Goal: Information Seeking & Learning: Learn about a topic

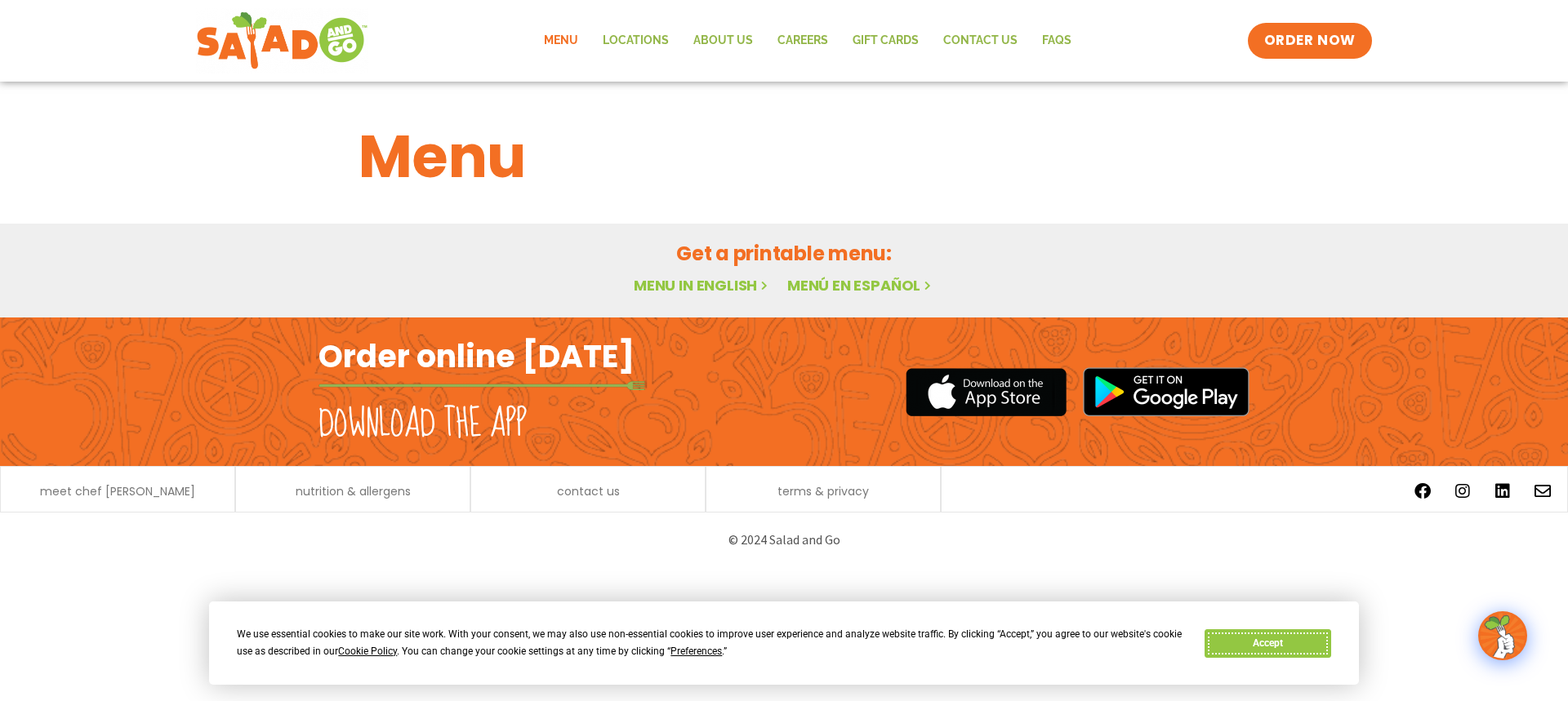
click at [1269, 646] on button "Accept" at bounding box center [1266, 644] width 126 height 29
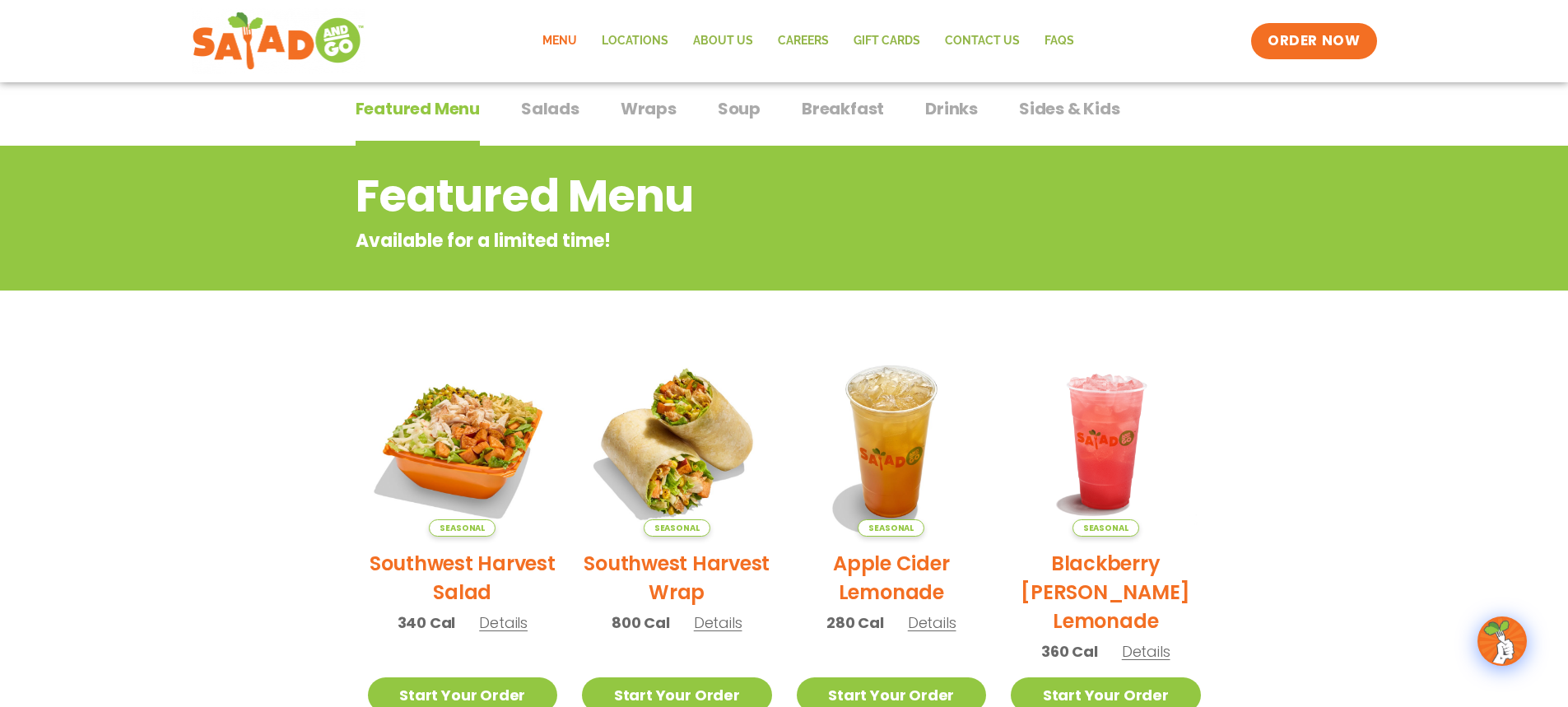
scroll to position [82, 0]
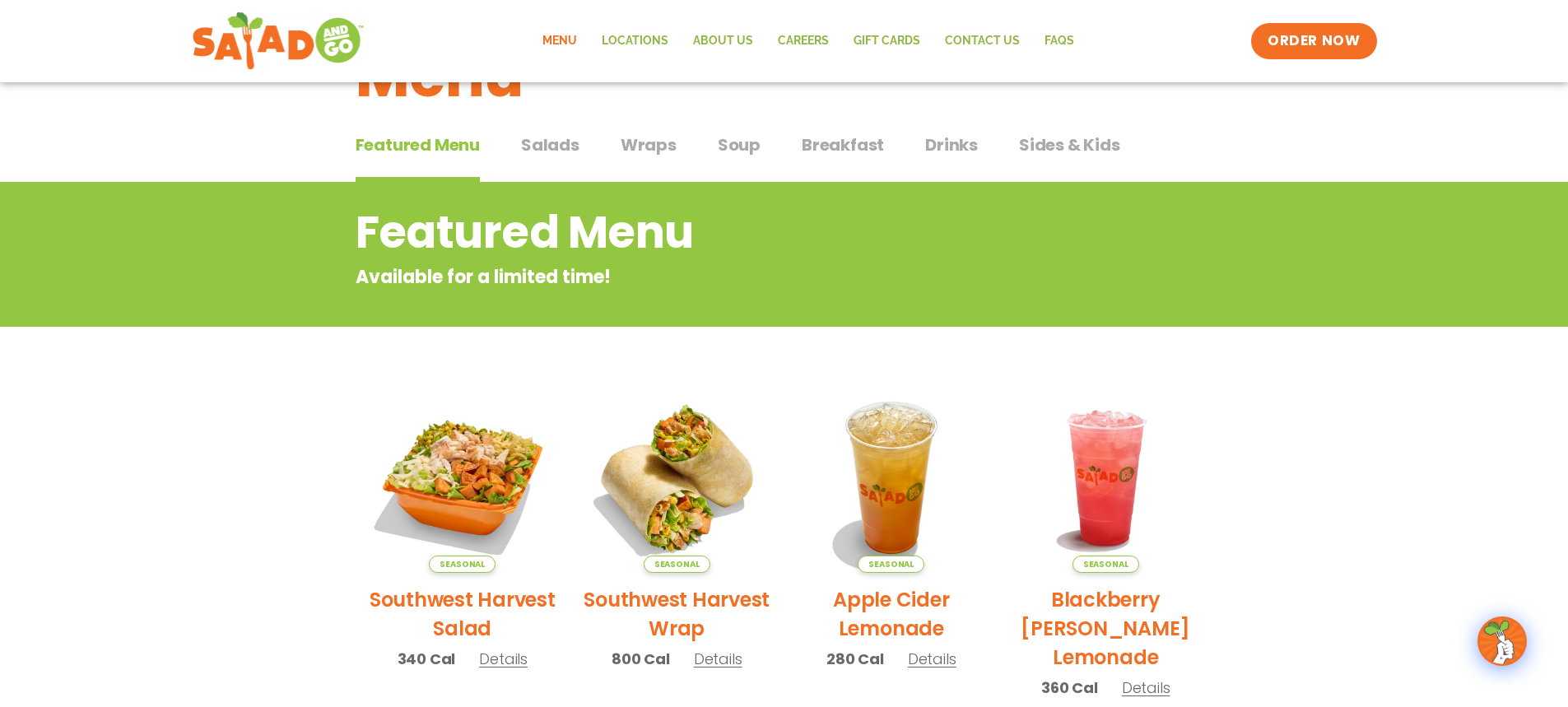
click at [654, 142] on span "Wraps" at bounding box center [648, 145] width 56 height 25
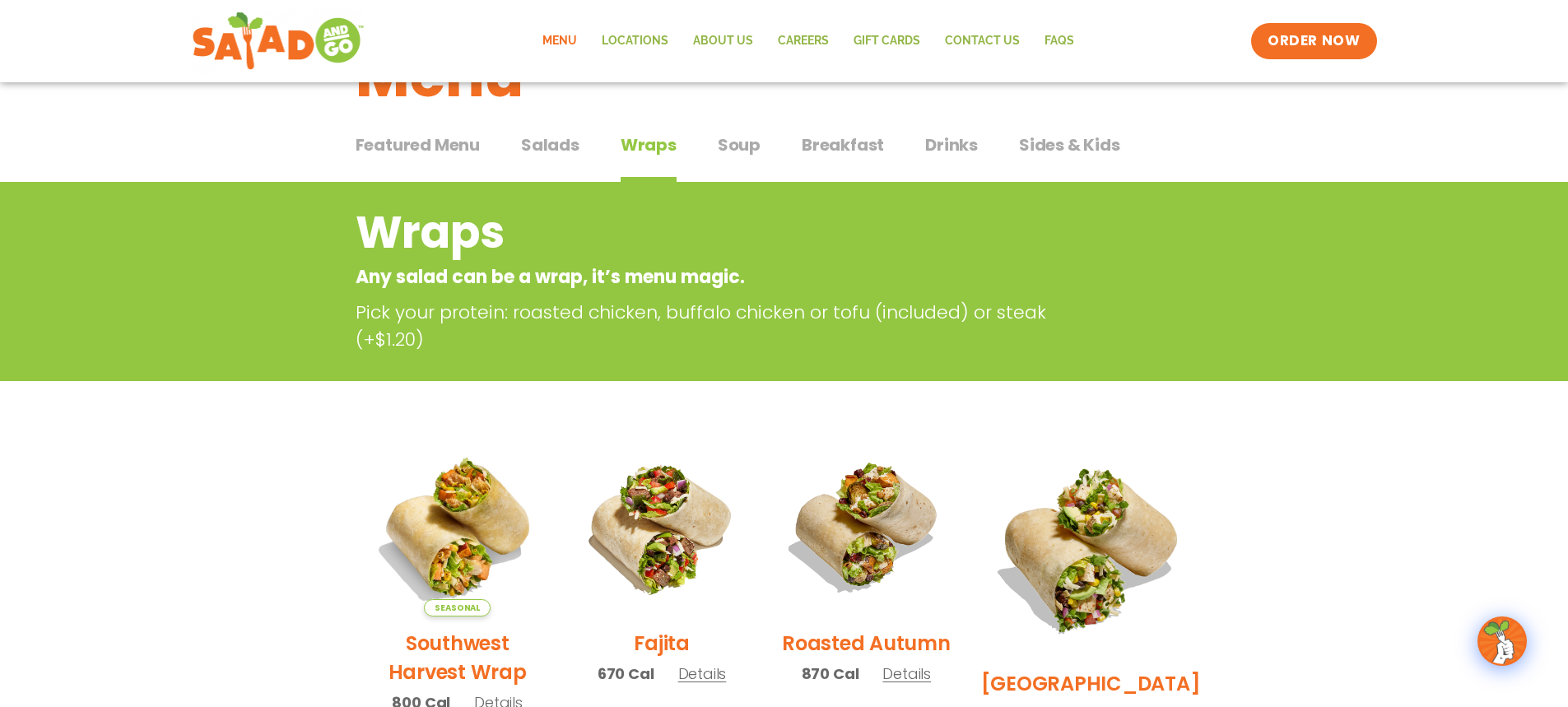
click at [739, 148] on span "Soup" at bounding box center [739, 145] width 43 height 25
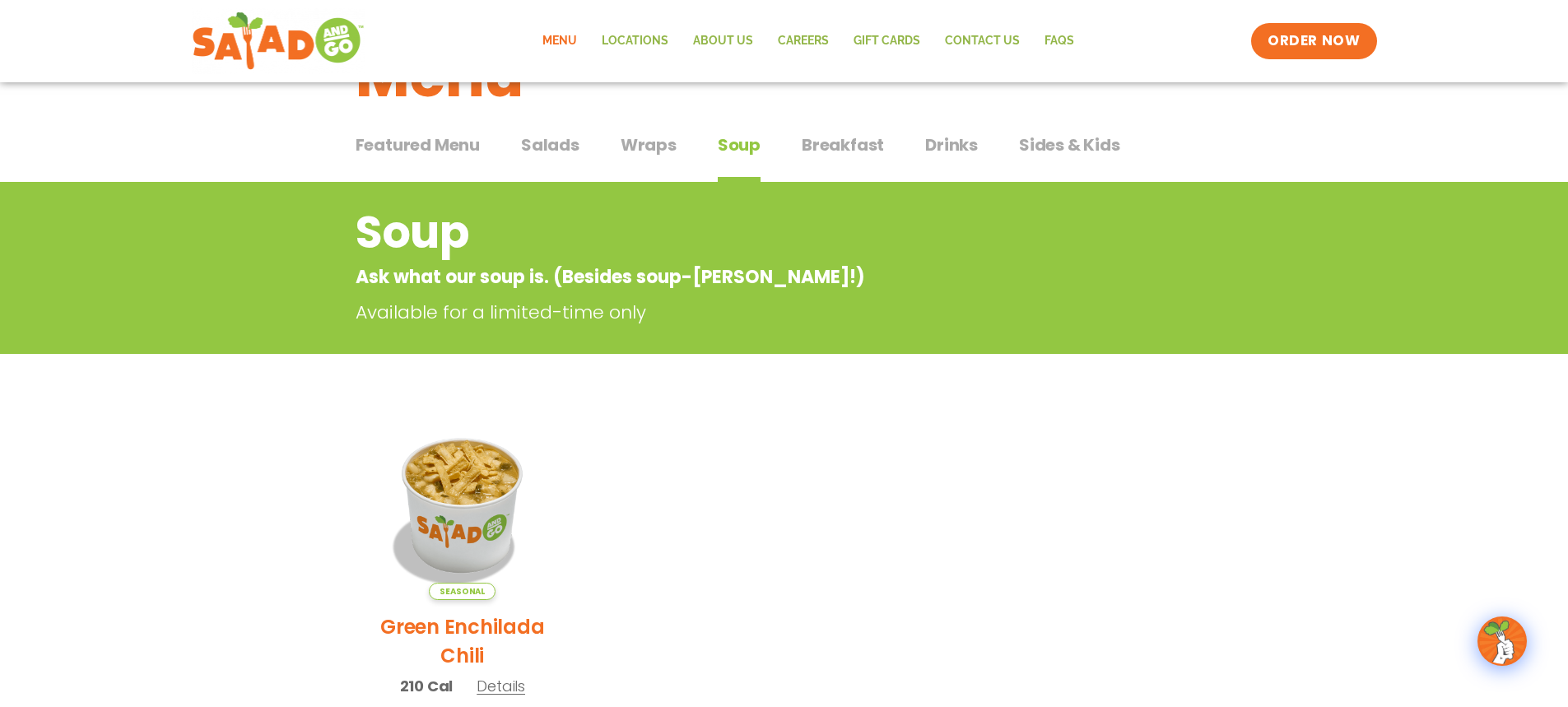
click at [535, 146] on span "Salads" at bounding box center [550, 145] width 58 height 25
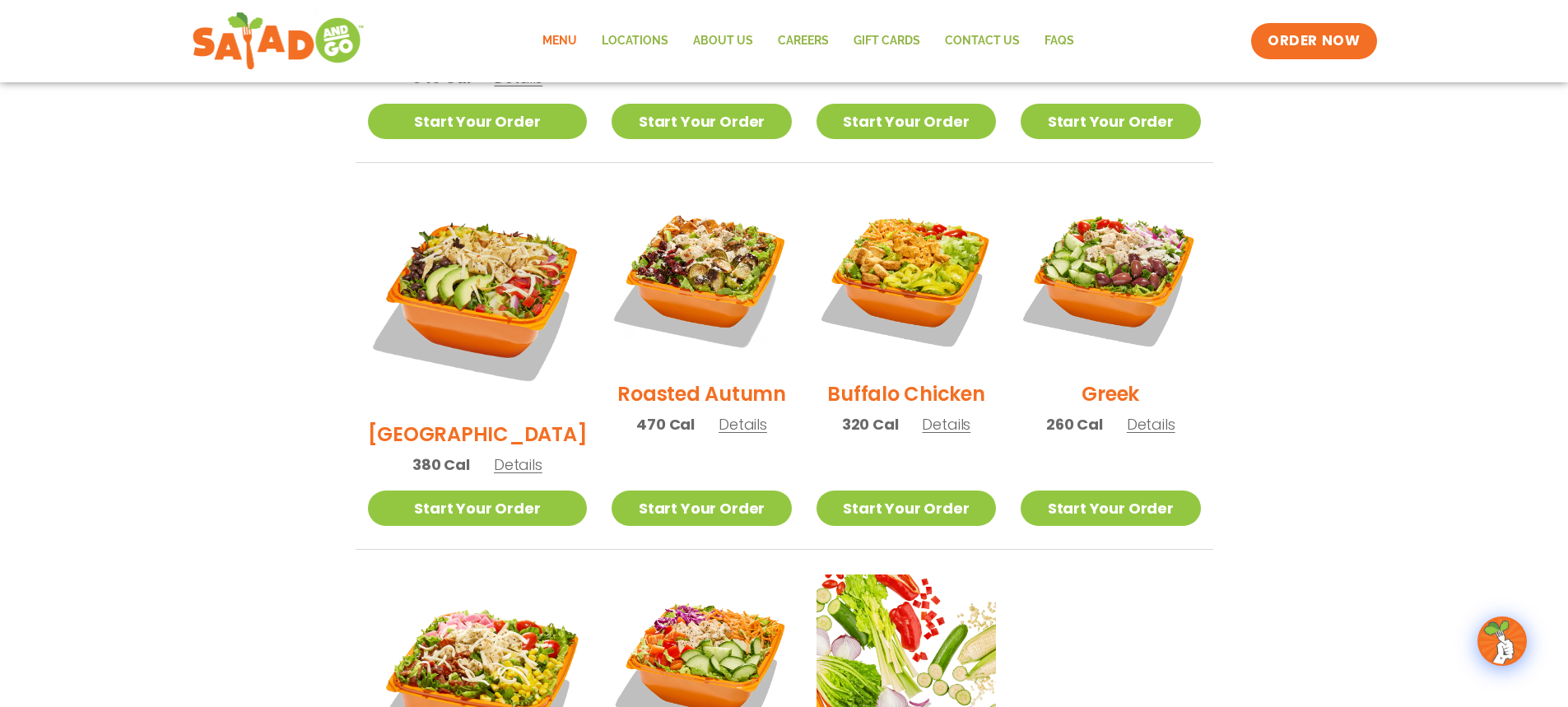
scroll to position [741, 0]
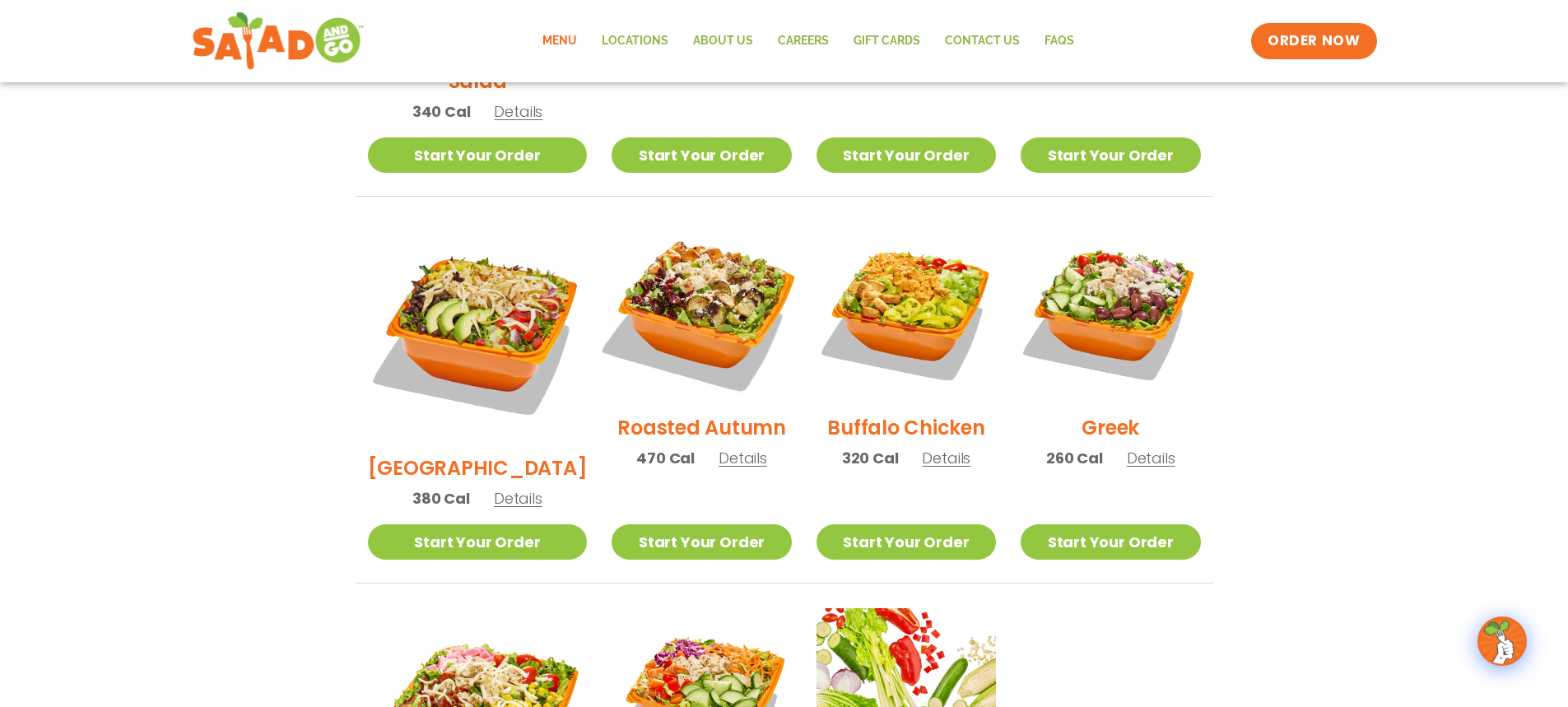
click at [658, 268] on img at bounding box center [702, 312] width 211 height 211
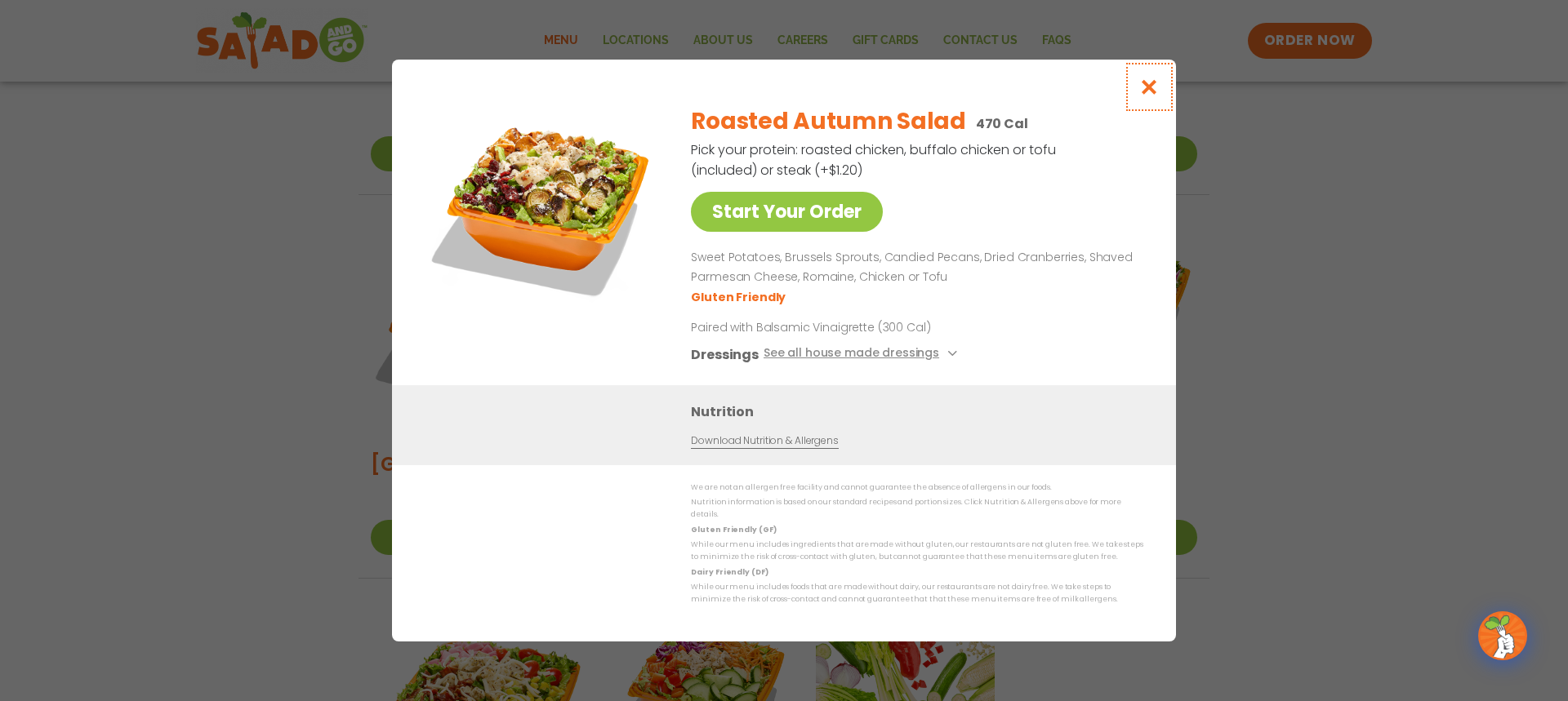
click at [1155, 89] on icon "Close modal" at bounding box center [1148, 87] width 20 height 17
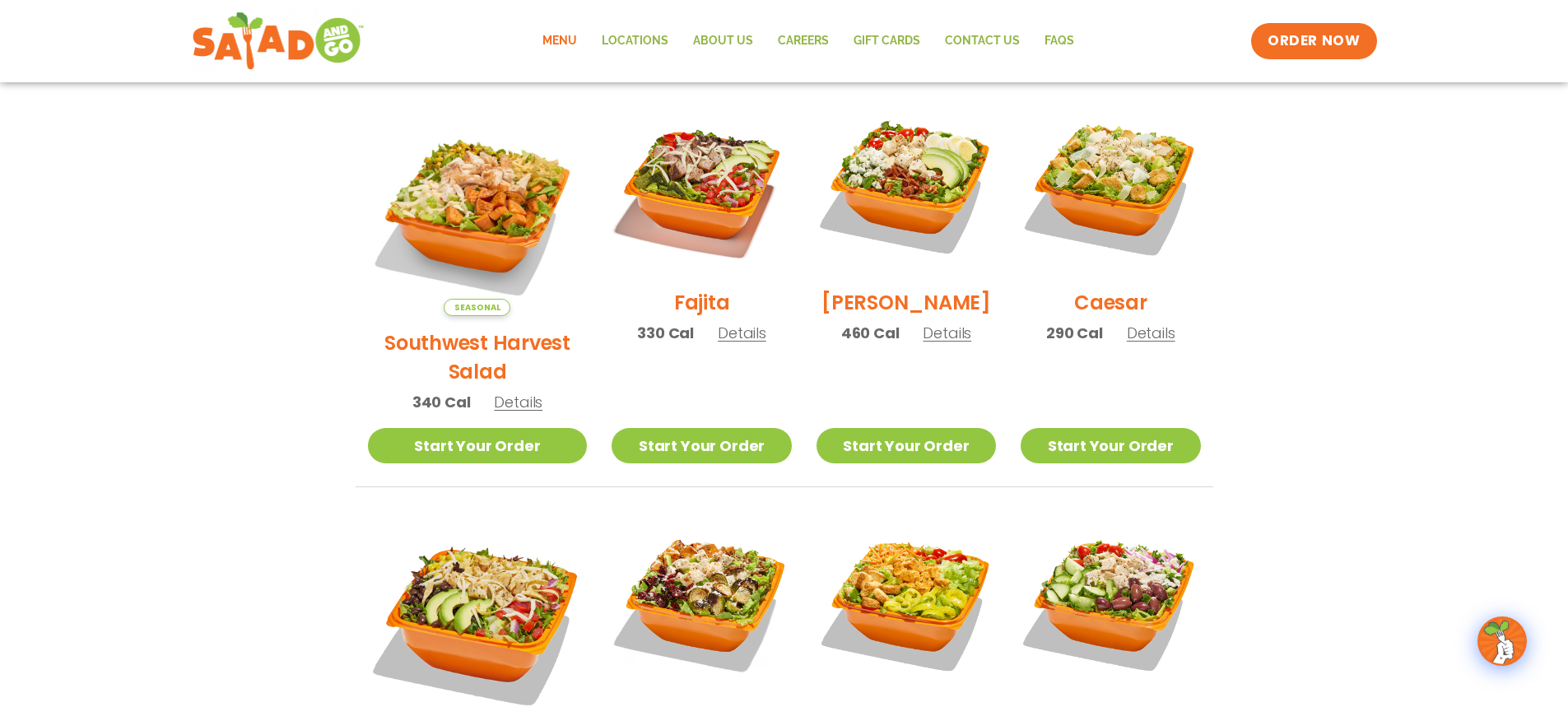
scroll to position [412, 0]
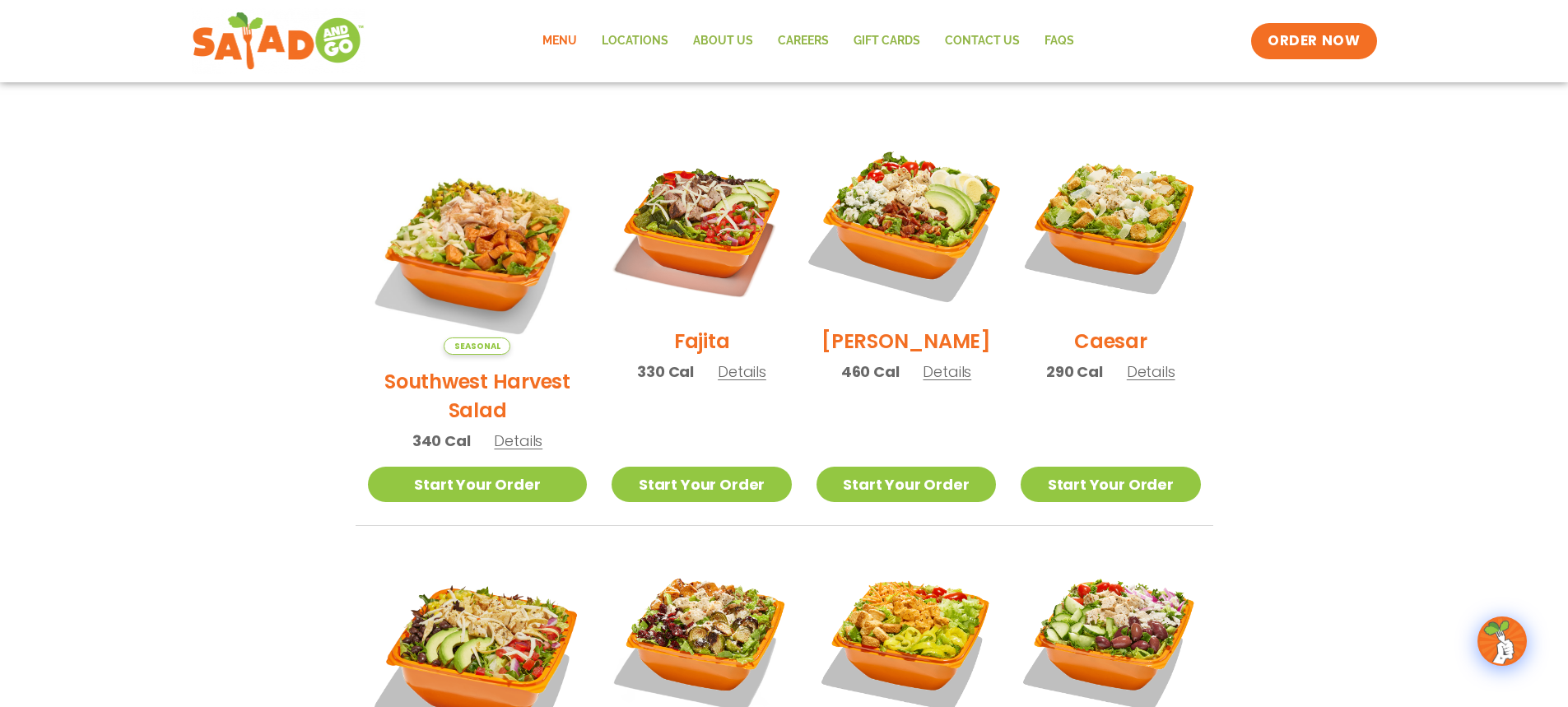
click at [899, 215] on img at bounding box center [906, 225] width 211 height 211
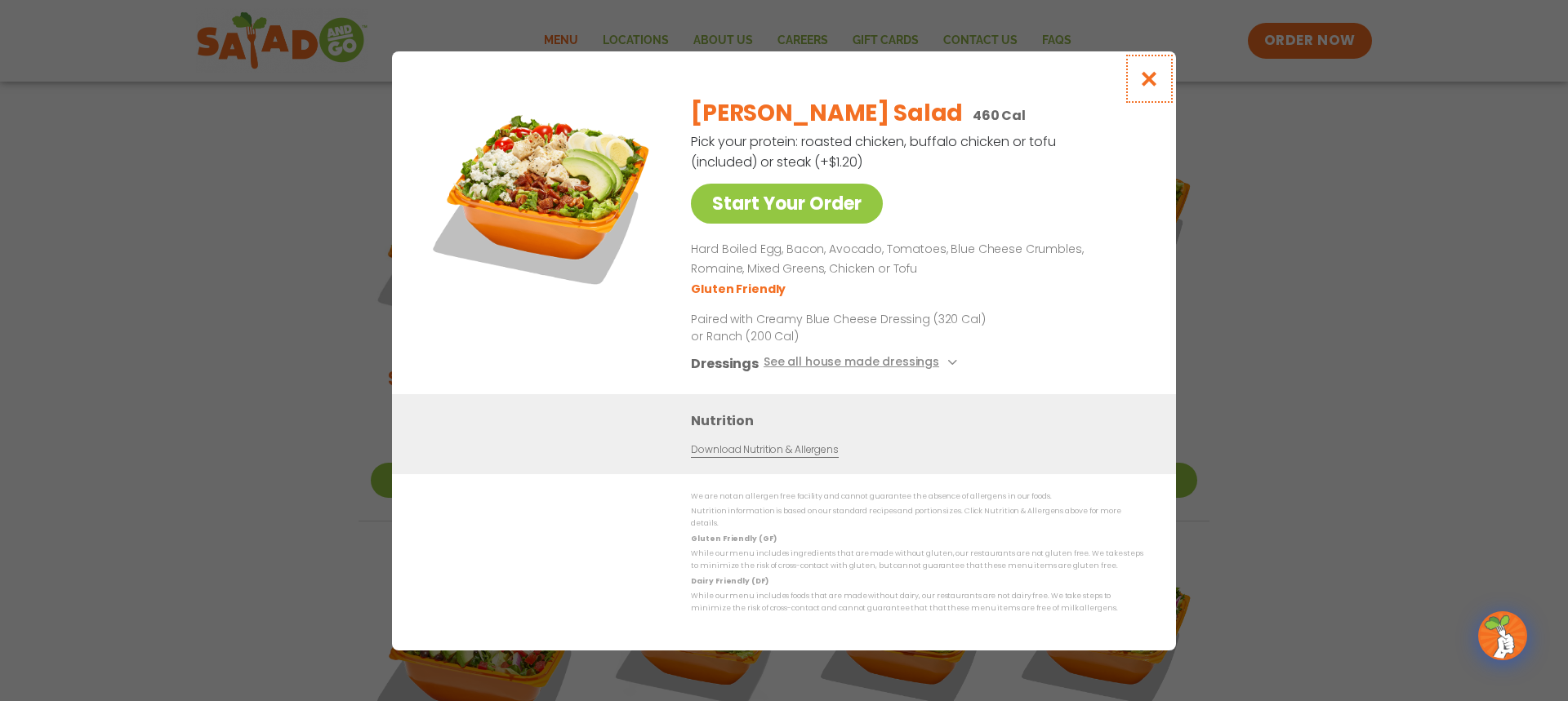
click at [1140, 86] on icon "Close modal" at bounding box center [1148, 79] width 20 height 17
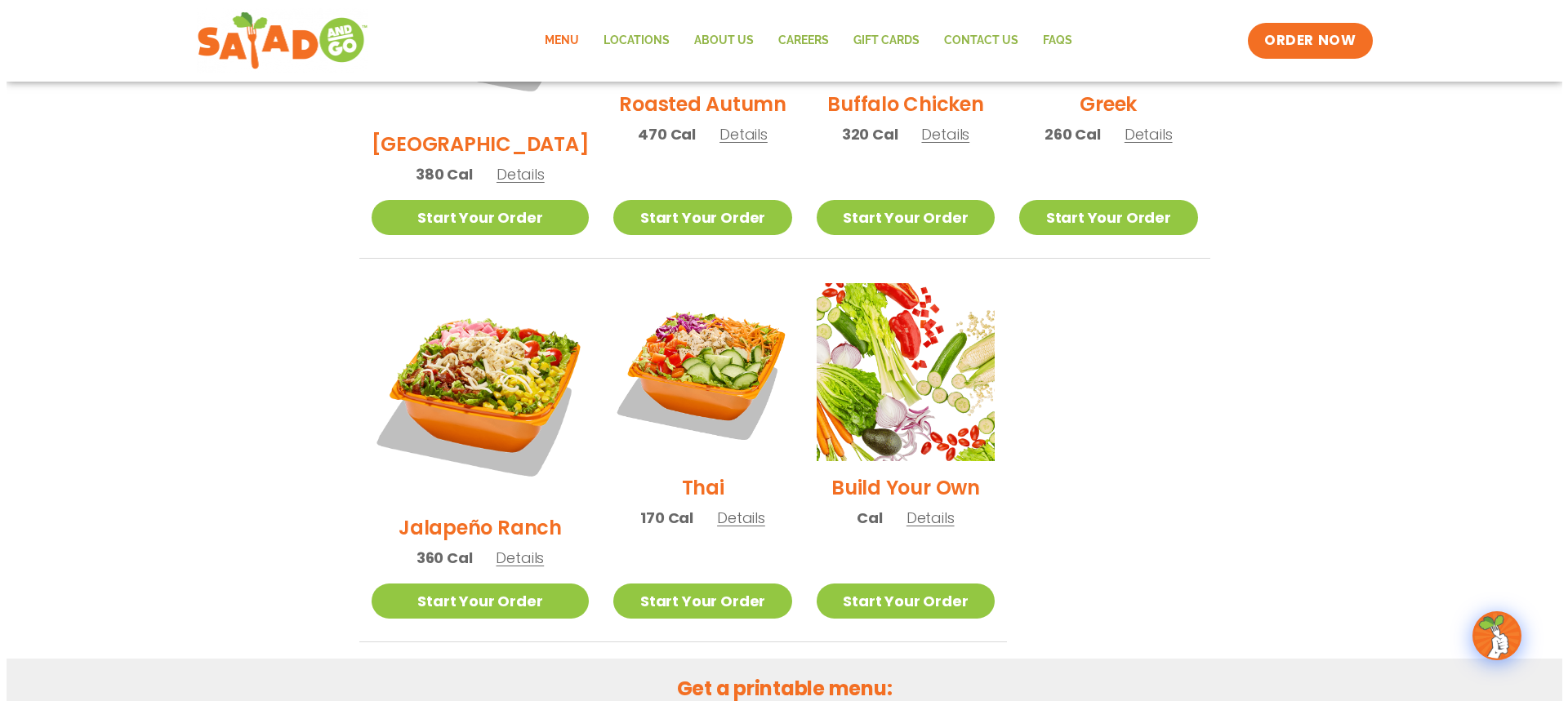
scroll to position [1061, 0]
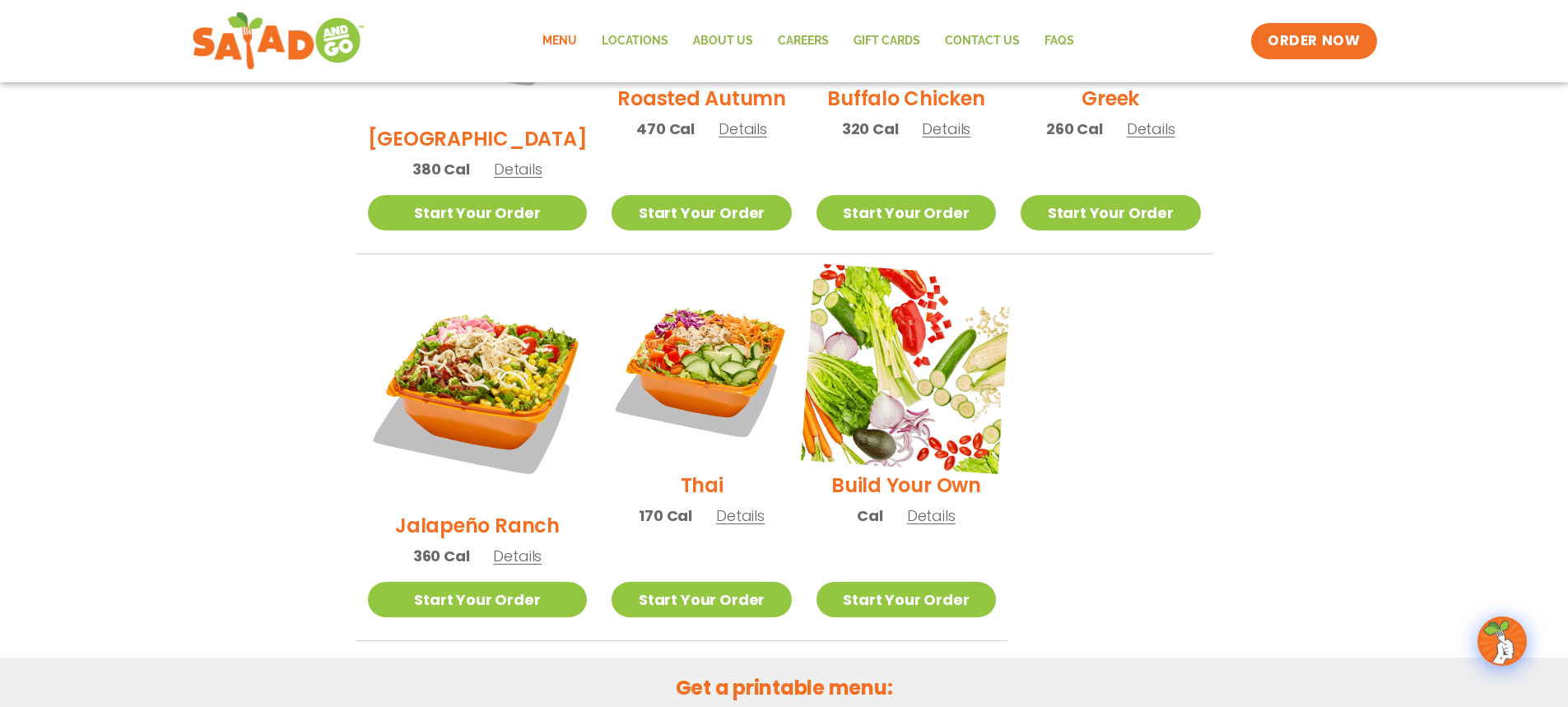
click at [873, 294] on img at bounding box center [906, 369] width 211 height 211
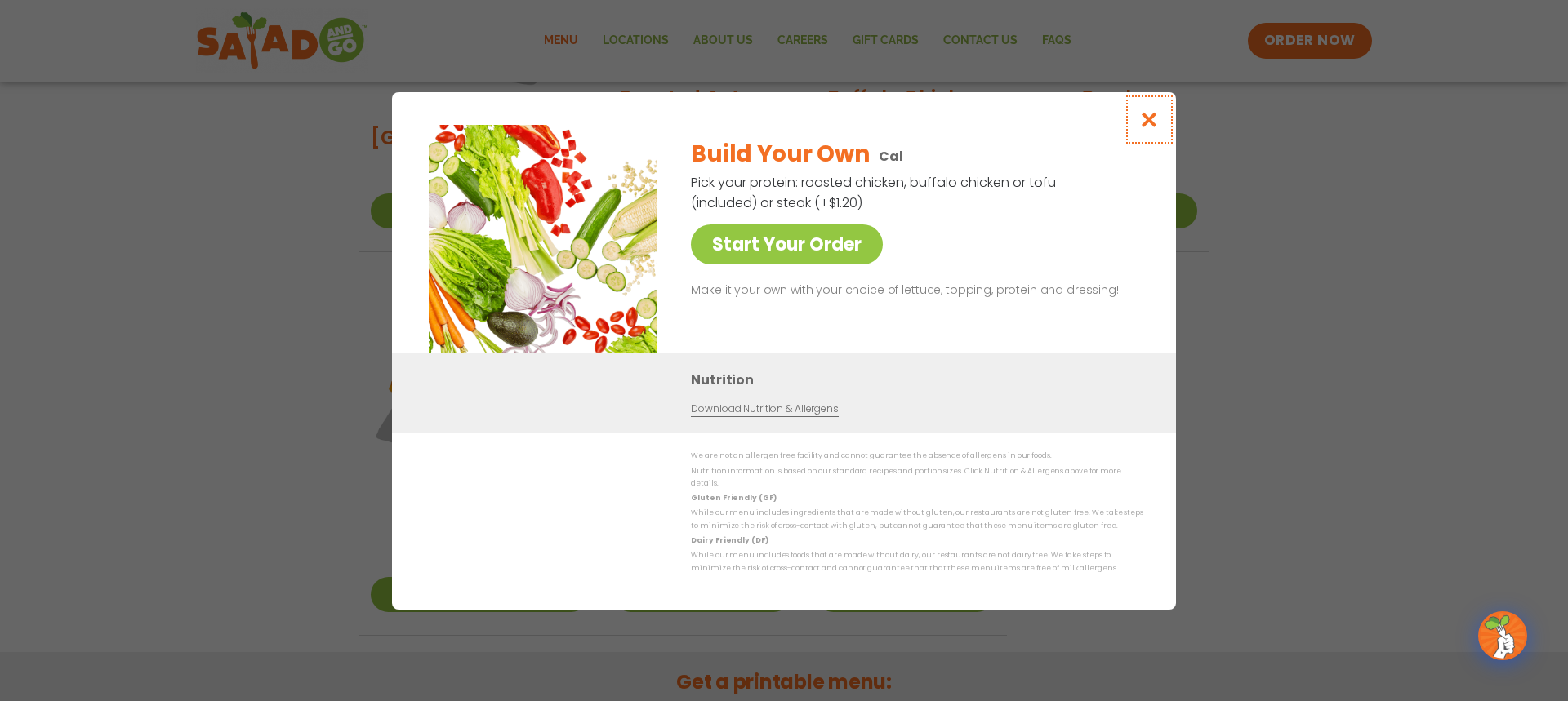
click at [1145, 127] on icon "Close modal" at bounding box center [1148, 120] width 20 height 17
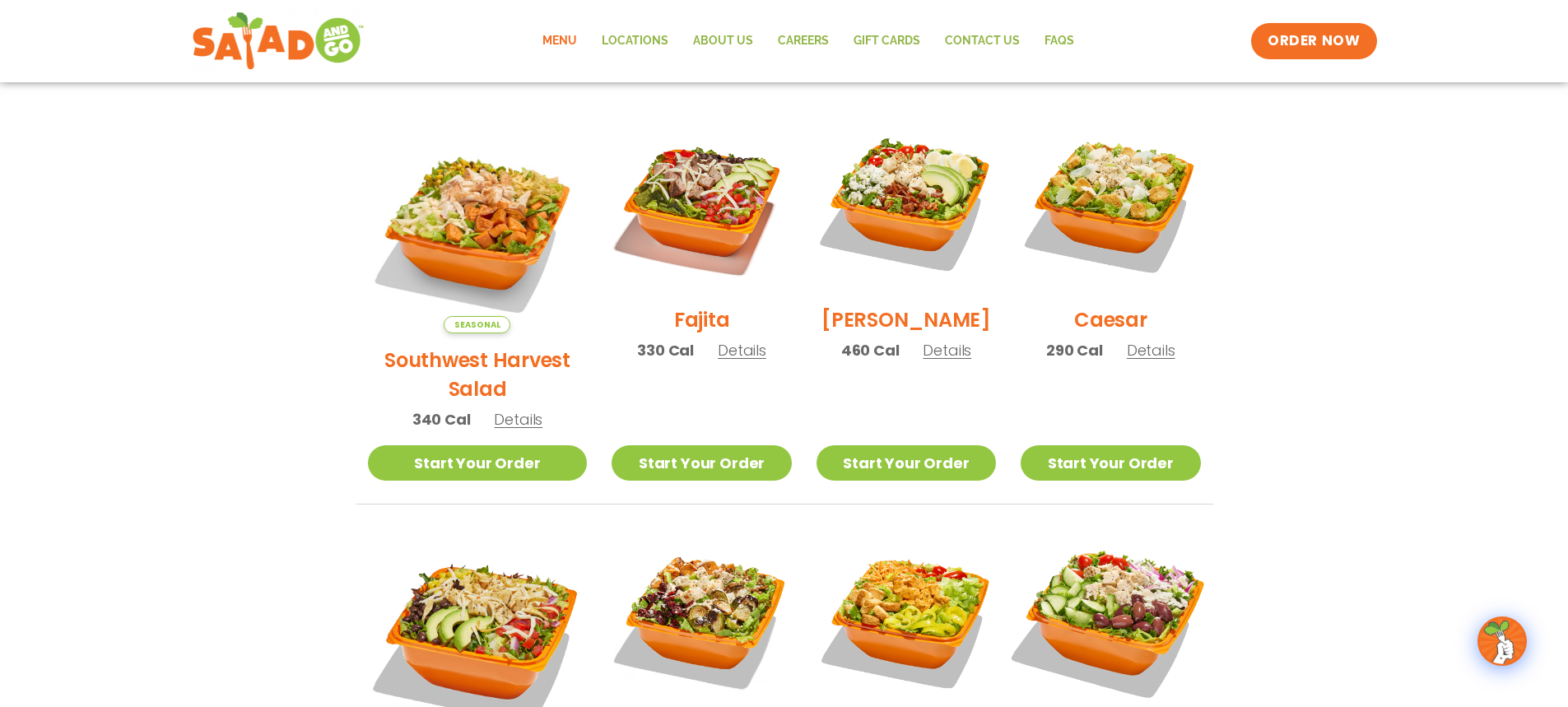
scroll to position [421, 0]
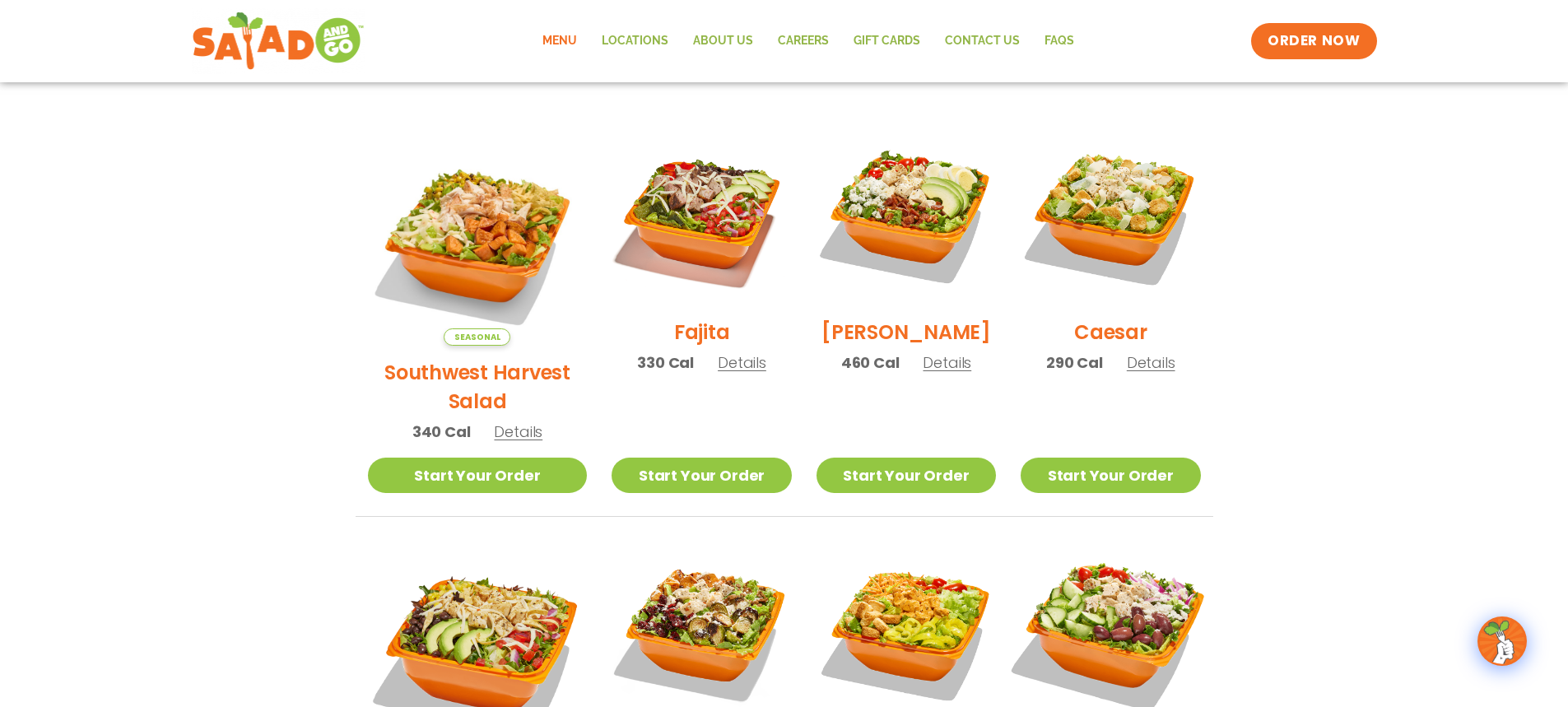
click at [1111, 200] on img at bounding box center [1109, 215] width 179 height 179
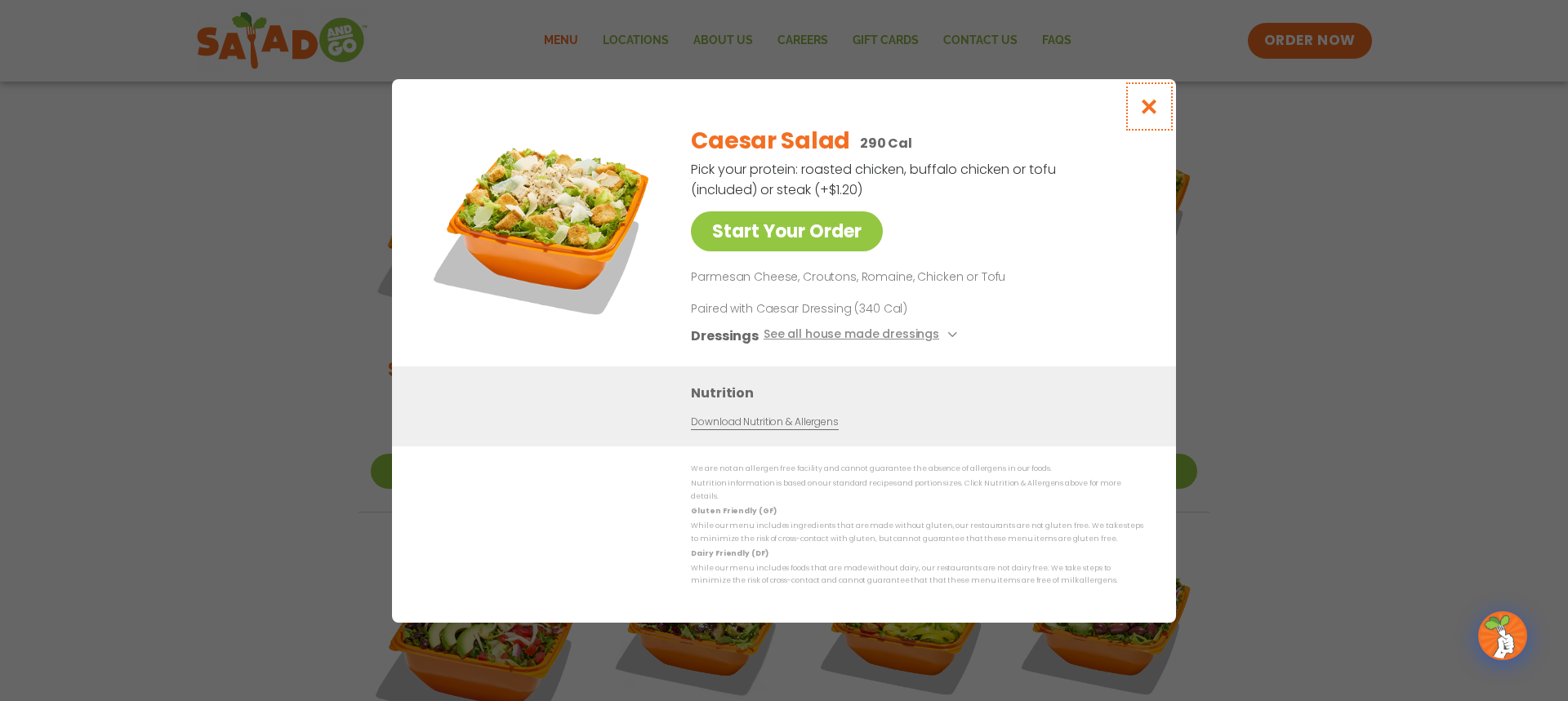
click at [1161, 117] on button "Close modal" at bounding box center [1148, 106] width 53 height 55
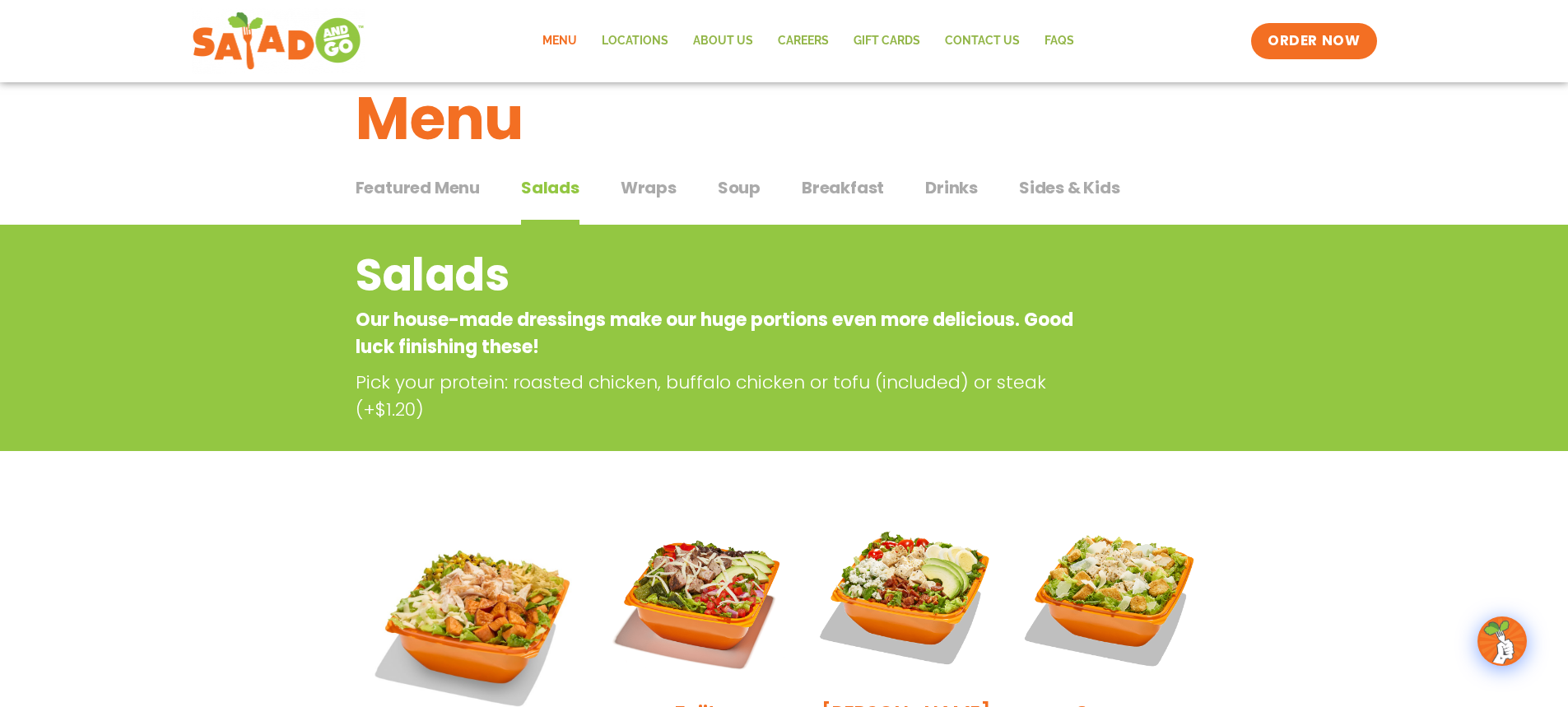
scroll to position [0, 0]
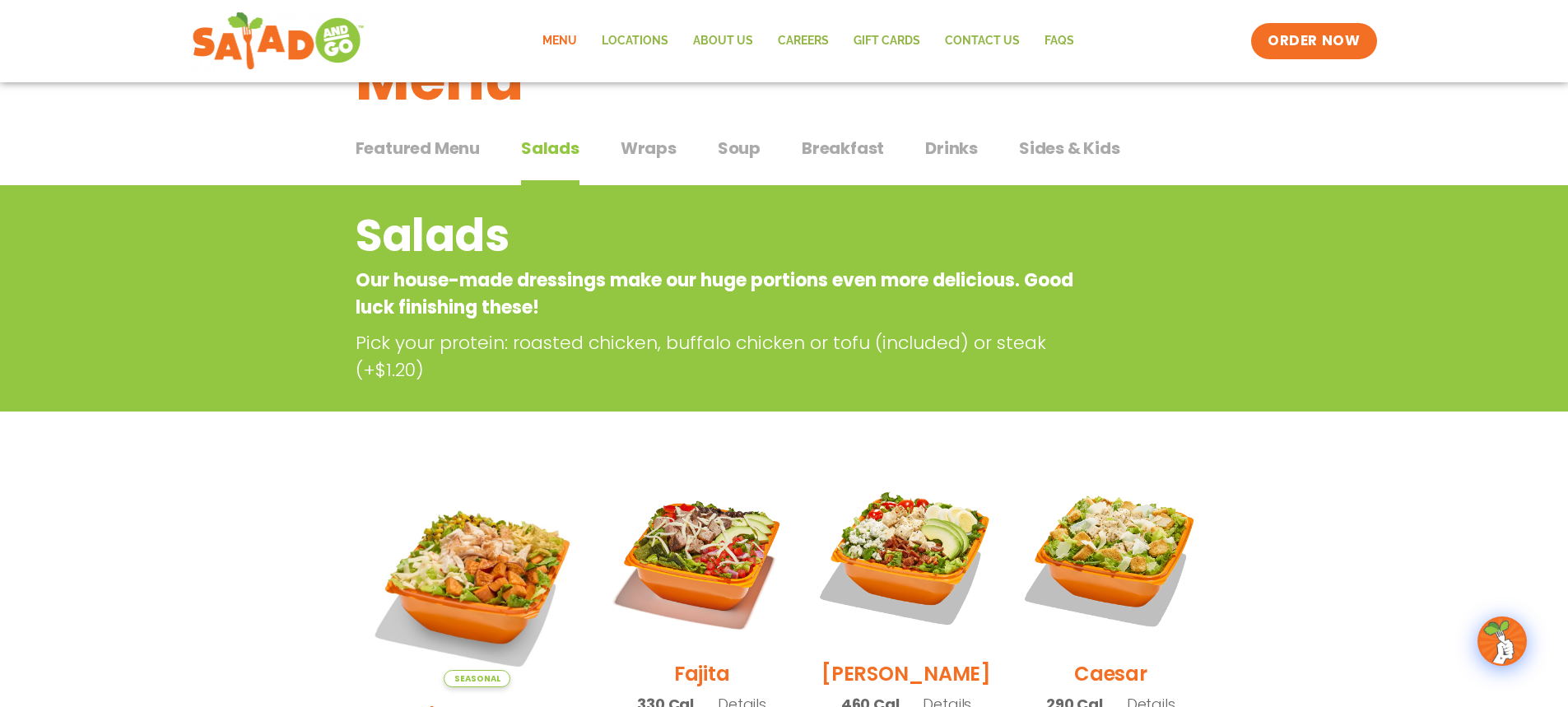
scroll to position [82, 0]
